Goal: Task Accomplishment & Management: Use online tool/utility

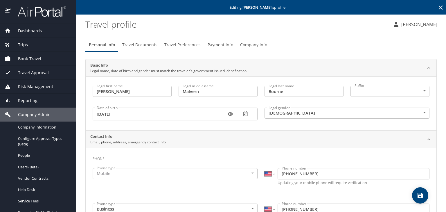
select select "US"
select select "CN"
click at [31, 60] on span "Book Travel" at bounding box center [26, 58] width 30 height 6
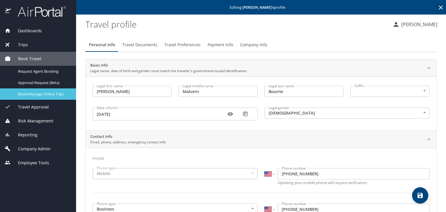
click at [41, 91] on span "Book/Manage Online Trips" at bounding box center [43, 94] width 51 height 6
